Goal: Task Accomplishment & Management: Manage account settings

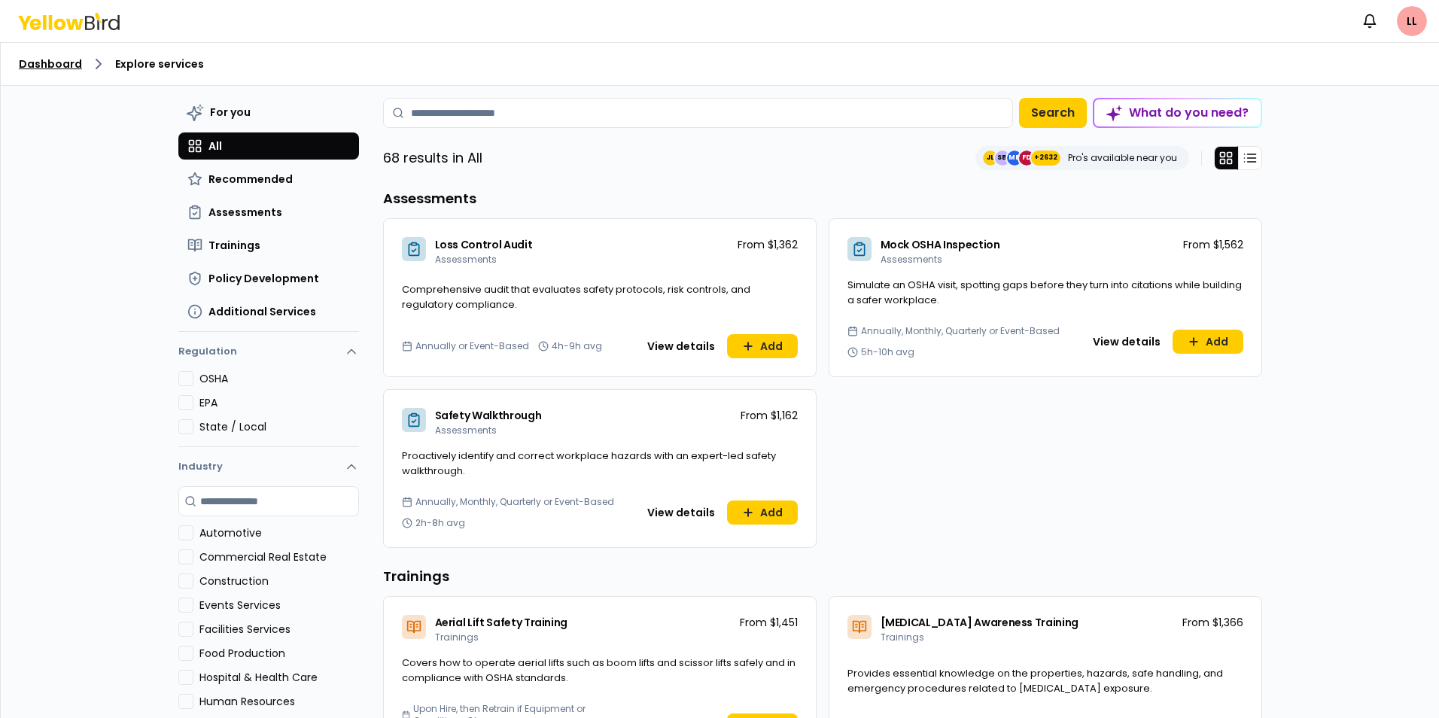
click at [33, 62] on link "Dashboard" at bounding box center [50, 63] width 63 height 15
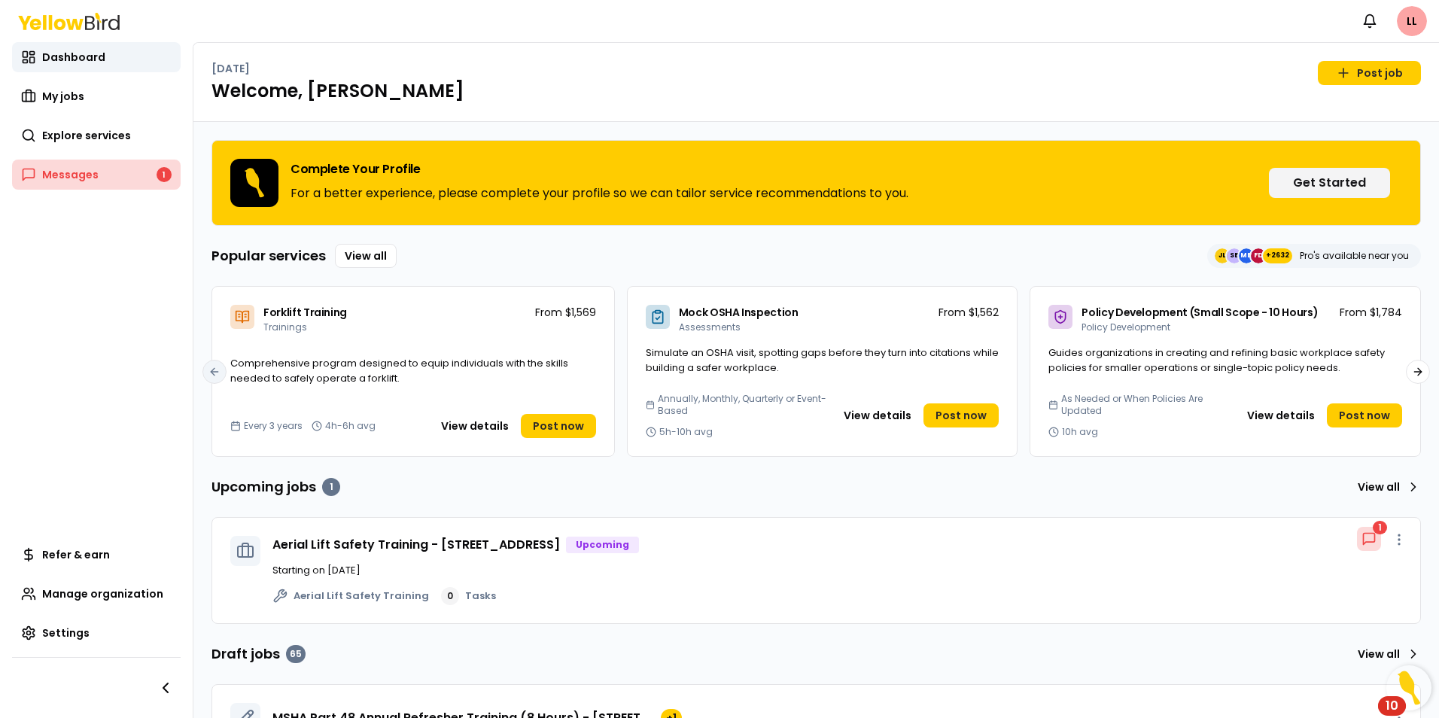
click at [87, 166] on link "Messages 1" at bounding box center [96, 175] width 169 height 30
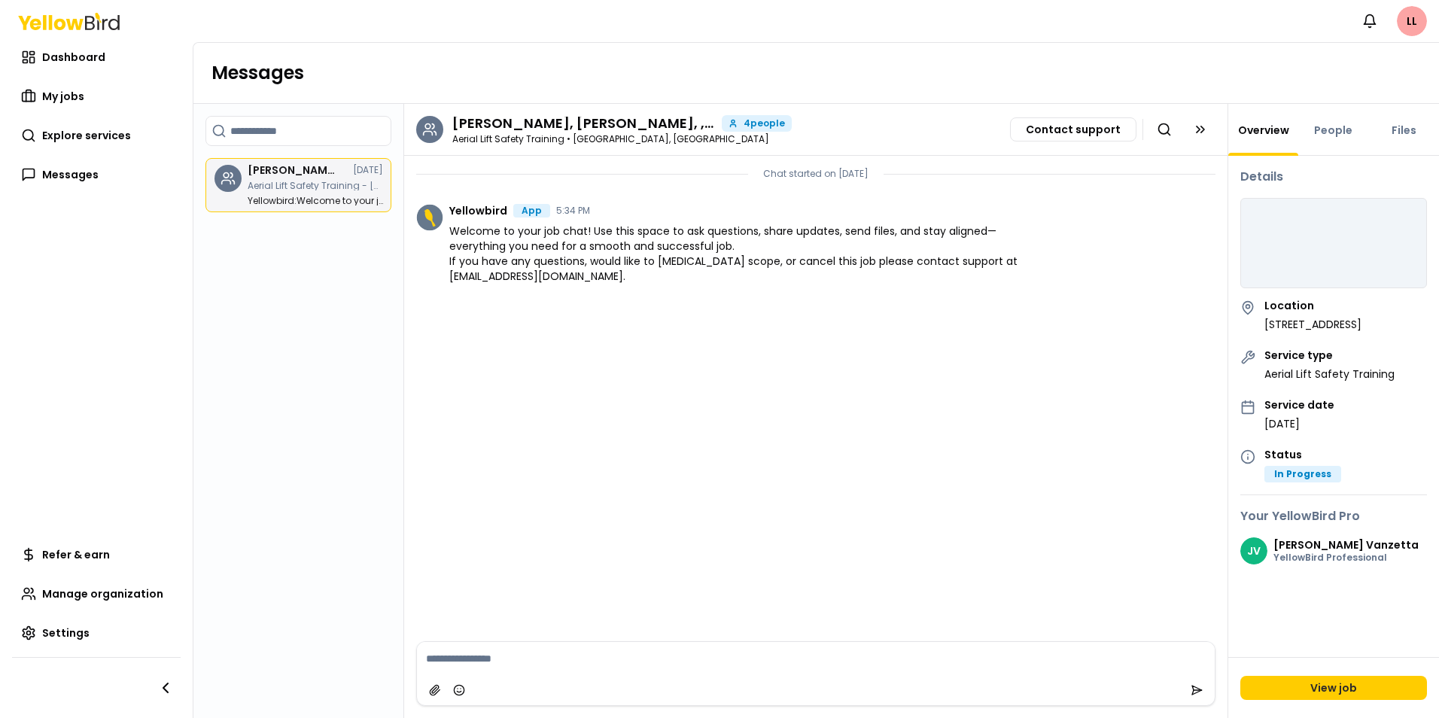
click at [284, 192] on div "[PERSON_NAME], [PERSON_NAME], , [PERSON_NAME] [DATE] Aerial Lift Safety Trainin…" at bounding box center [315, 185] width 135 height 41
click at [520, 239] on span "Welcome to your job chat! Use this space to ask questions, share updates, send …" at bounding box center [749, 253] width 600 height 60
click at [62, 89] on span "My jobs" at bounding box center [63, 96] width 42 height 15
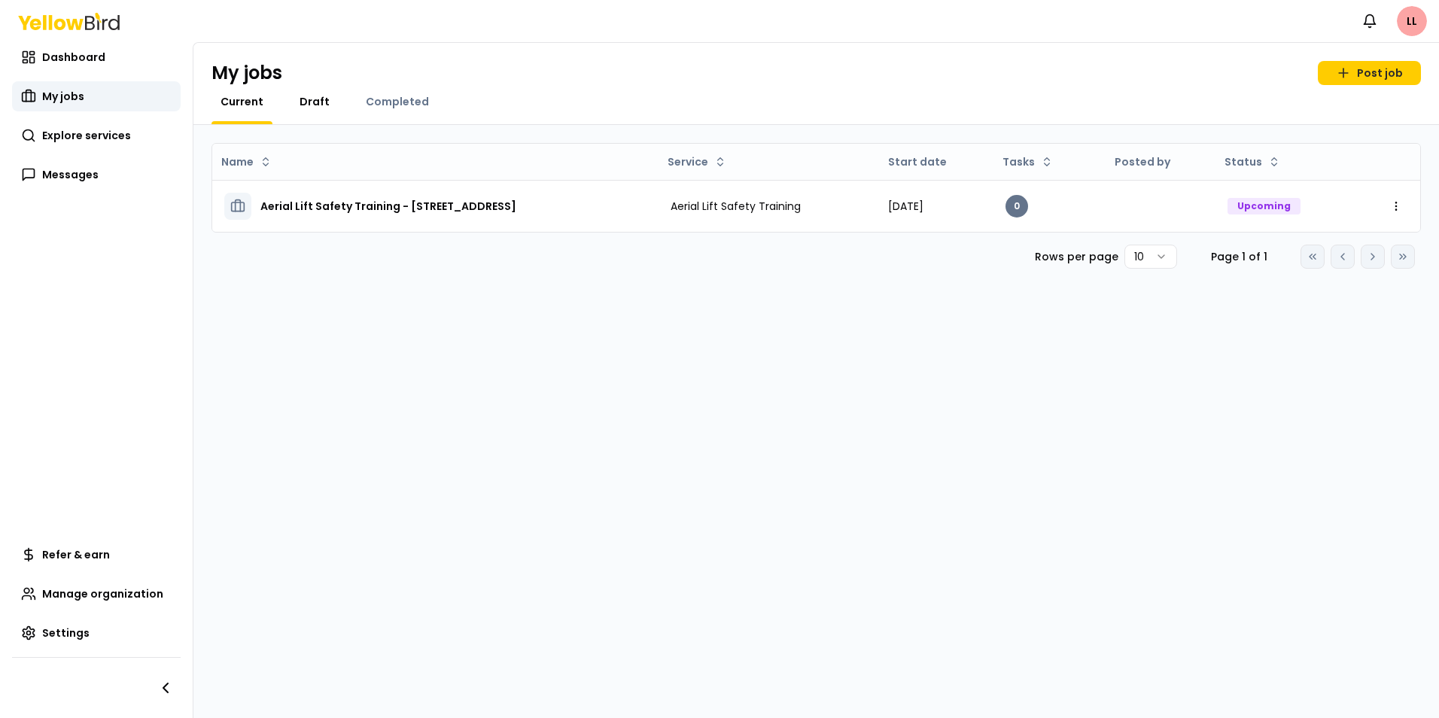
click at [304, 95] on span "Draft" at bounding box center [315, 101] width 30 height 15
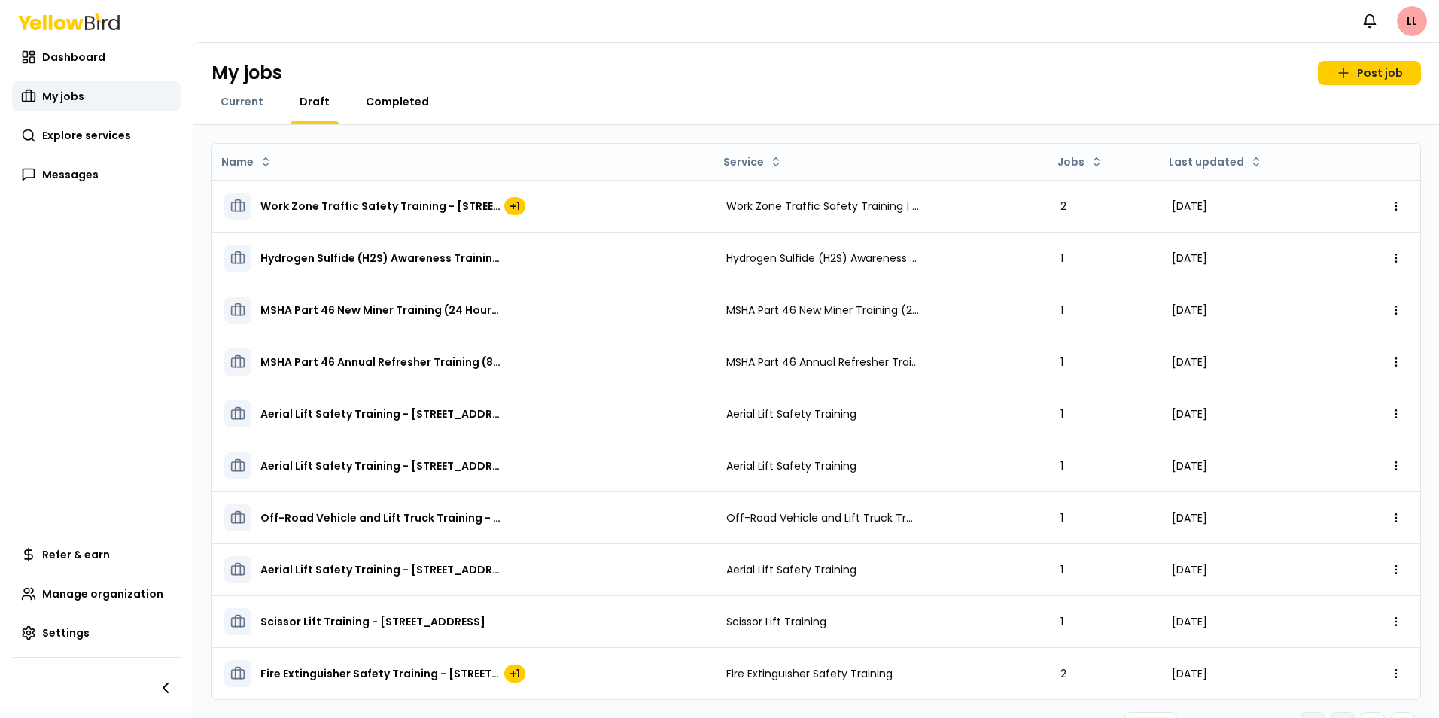
click at [417, 99] on span "Completed" at bounding box center [397, 101] width 63 height 15
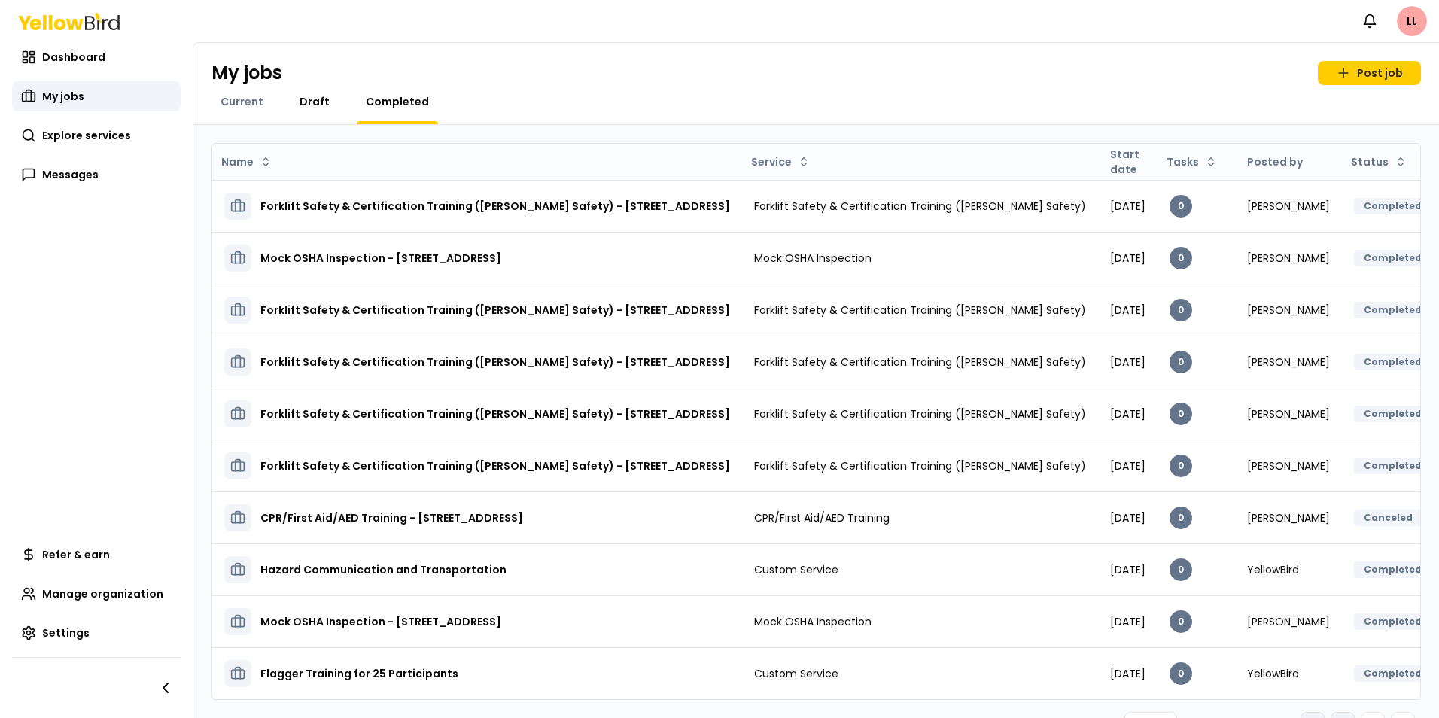
click at [318, 105] on span "Draft" at bounding box center [315, 101] width 30 height 15
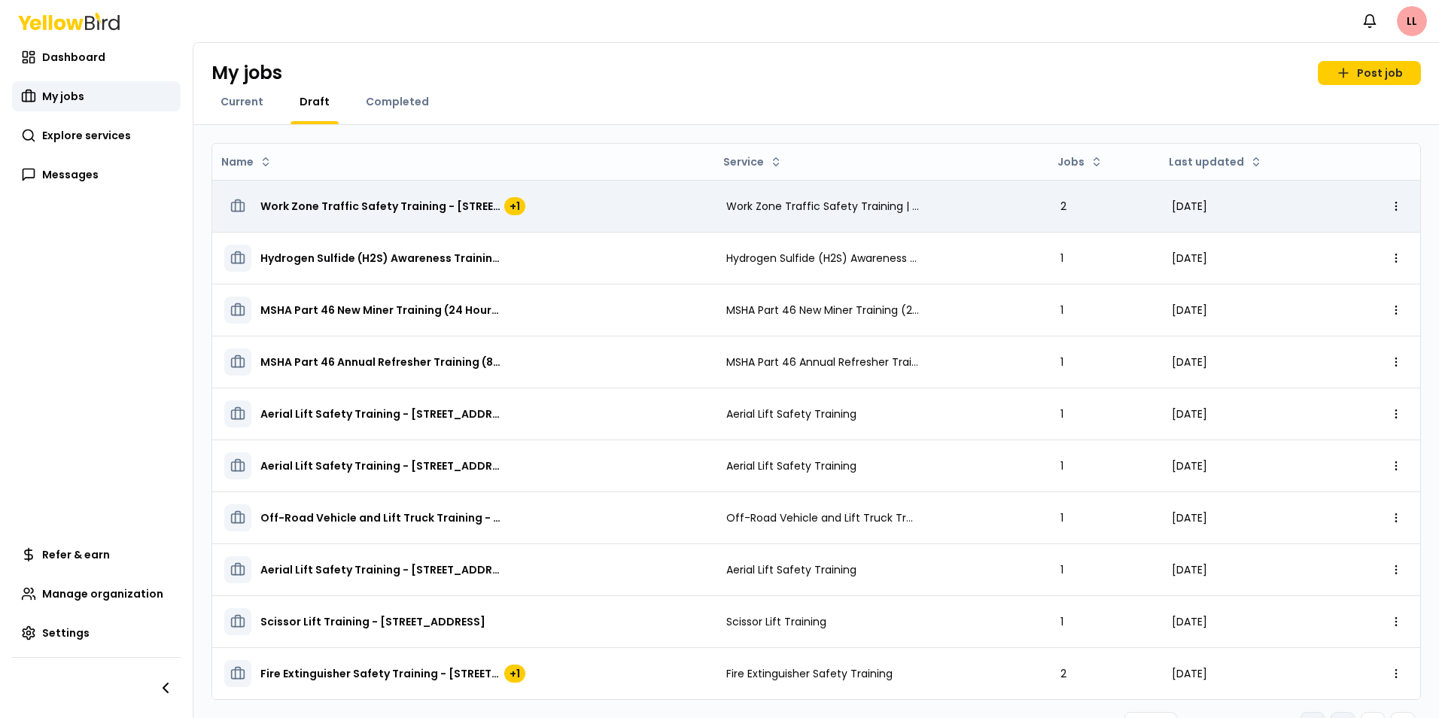
click at [381, 203] on span "Work Zone Traffic Safety Training - [STREET_ADDRESS]" at bounding box center [380, 206] width 241 height 15
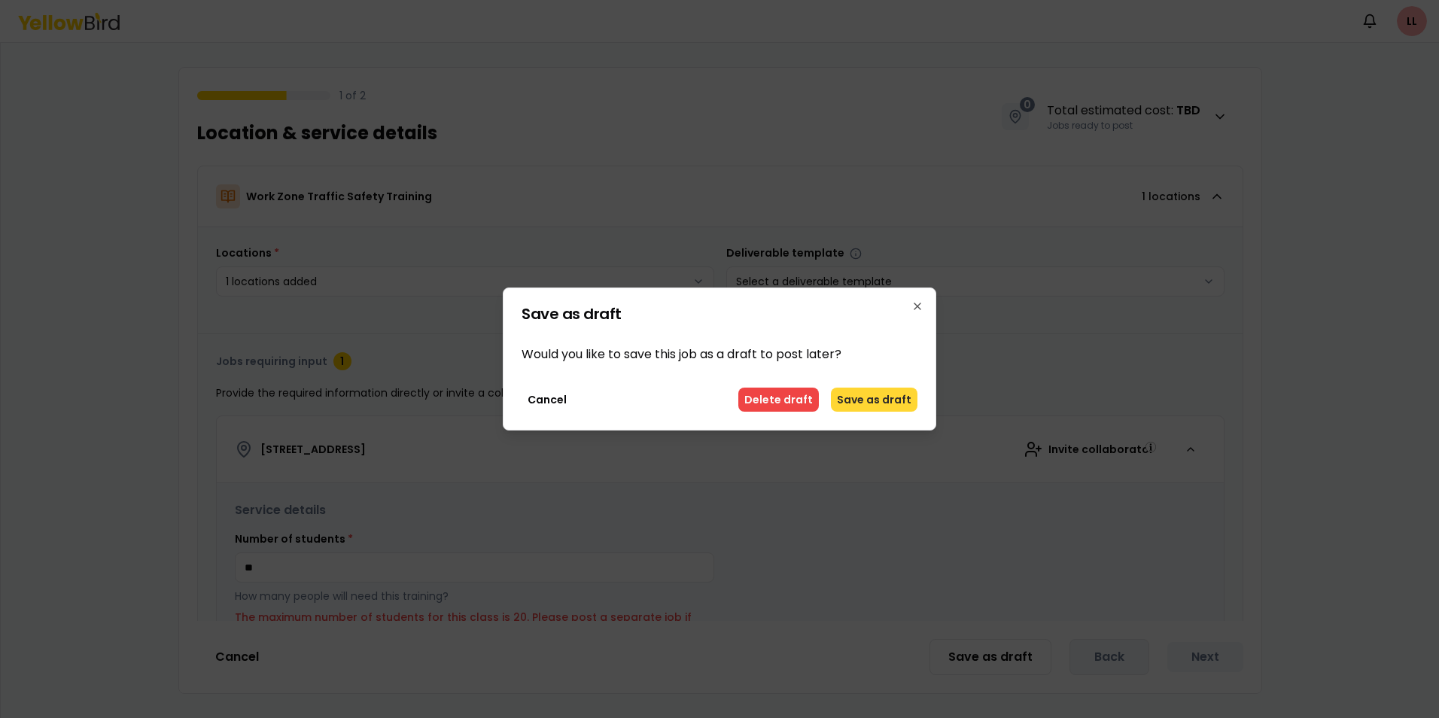
click at [878, 403] on button "Save as draft" at bounding box center [874, 400] width 87 height 24
